Goal: Task Accomplishment & Management: Manage account settings

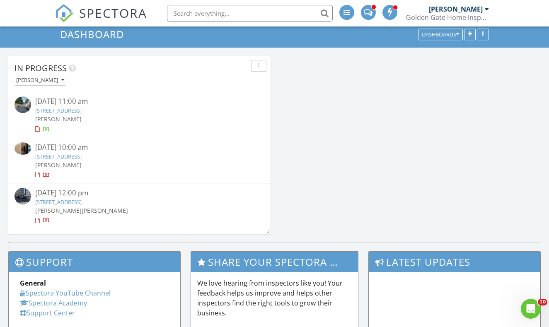
scroll to position [28, 0]
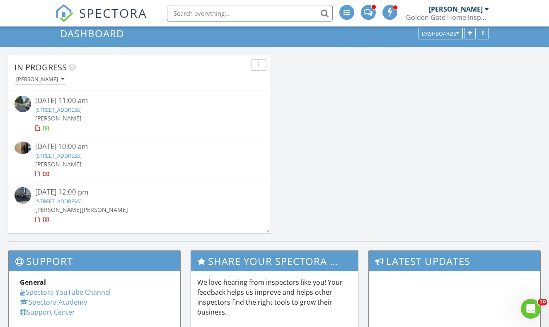
click at [73, 156] on link "[STREET_ADDRESS]" at bounding box center [58, 155] width 46 height 7
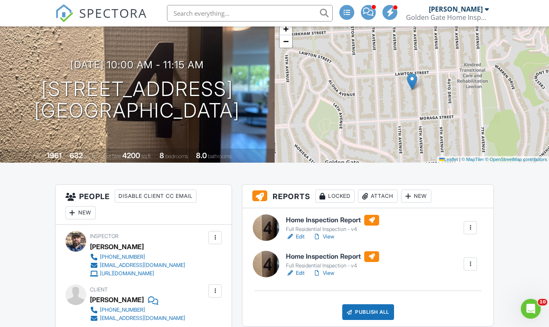
scroll to position [59, 0]
click at [327, 271] on link "View" at bounding box center [324, 273] width 22 height 8
click at [474, 266] on div at bounding box center [470, 264] width 8 height 8
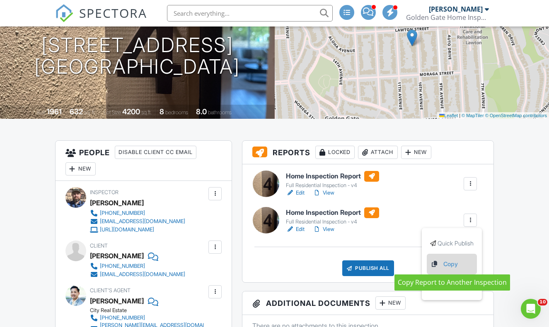
scroll to position [104, 0]
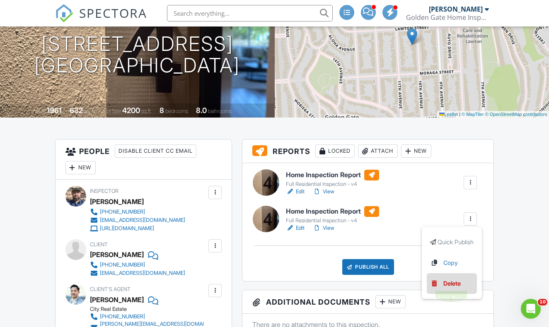
click at [459, 285] on div "Delete" at bounding box center [451, 283] width 17 height 9
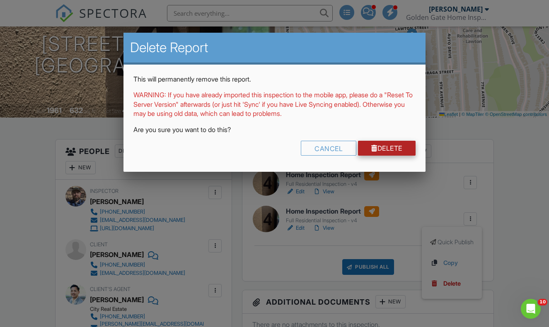
click at [382, 145] on link "Delete" at bounding box center [387, 148] width 58 height 15
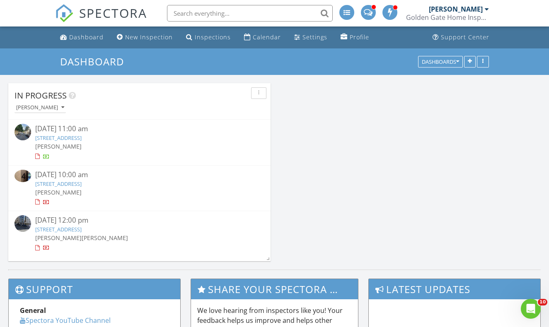
click at [82, 182] on link "1635 10th Ave 4, San Francisco, CA 94122" at bounding box center [58, 183] width 46 height 7
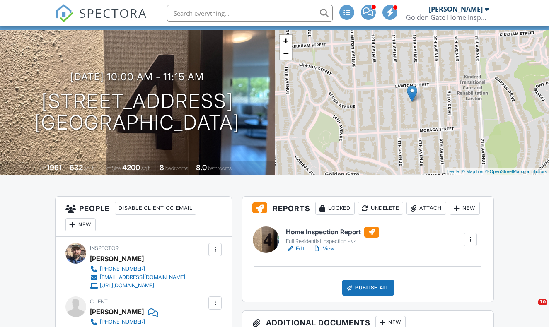
scroll to position [104, 0]
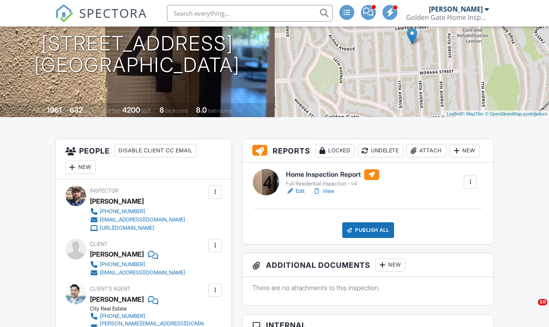
click at [330, 189] on link "View" at bounding box center [324, 191] width 22 height 8
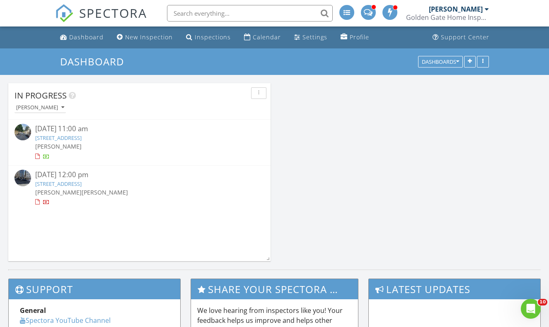
scroll to position [195, 549]
click at [205, 41] on link "Inspections" at bounding box center [208, 37] width 51 height 15
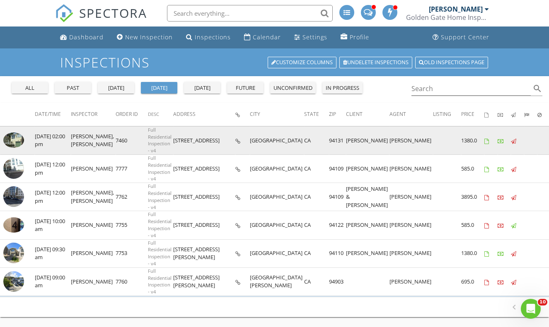
click at [17, 137] on img at bounding box center [13, 140] width 21 height 15
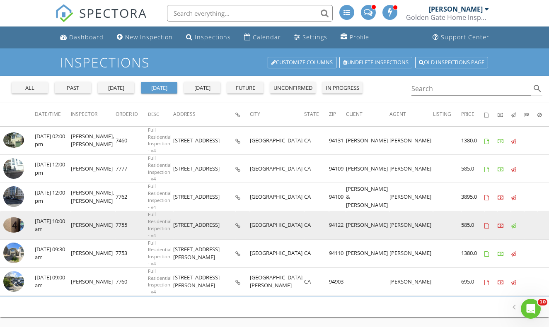
click at [14, 224] on img at bounding box center [13, 226] width 21 height 16
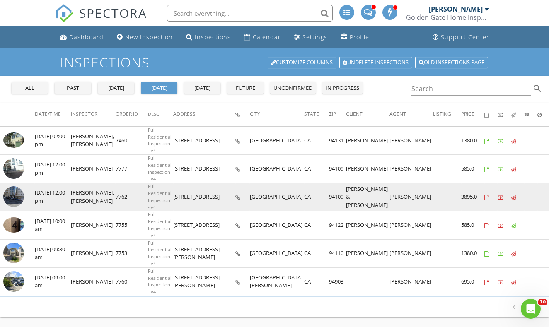
click at [16, 198] on img at bounding box center [13, 196] width 21 height 21
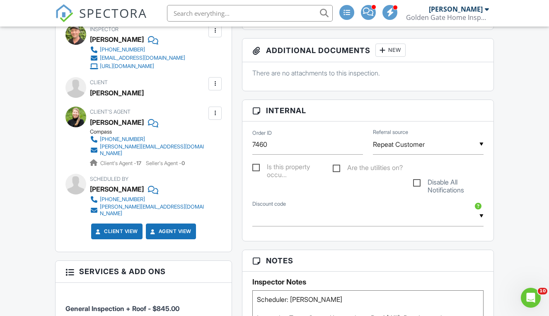
scroll to position [320, 0]
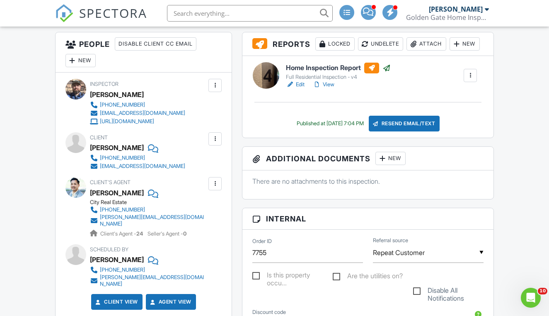
scroll to position [208, 0]
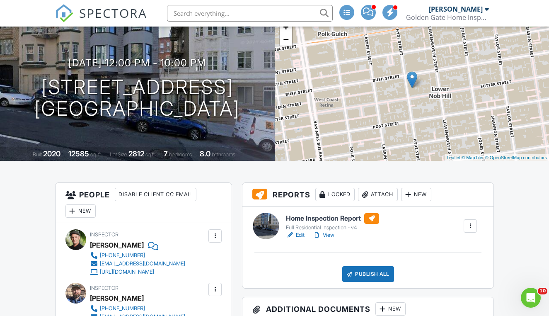
scroll to position [98, 0]
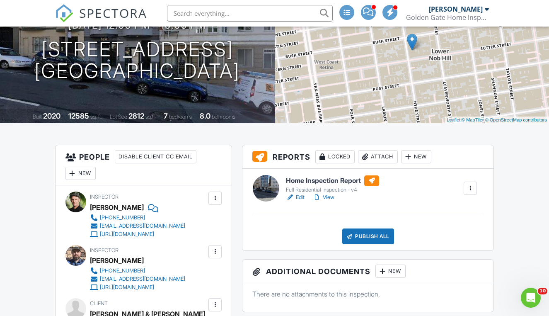
click at [301, 197] on link "Edit" at bounding box center [295, 197] width 19 height 8
